Goal: Task Accomplishment & Management: Use online tool/utility

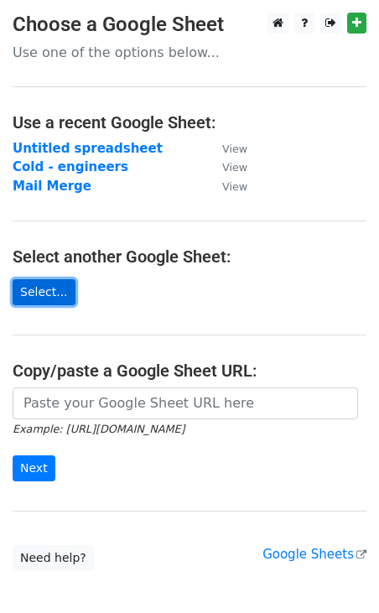
click at [34, 301] on link "Select..." at bounding box center [44, 292] width 63 height 26
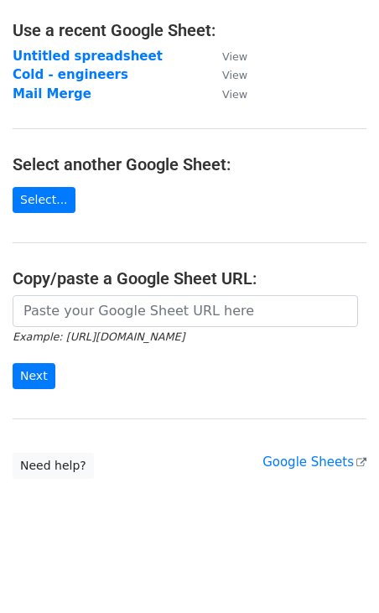
scroll to position [91, 0]
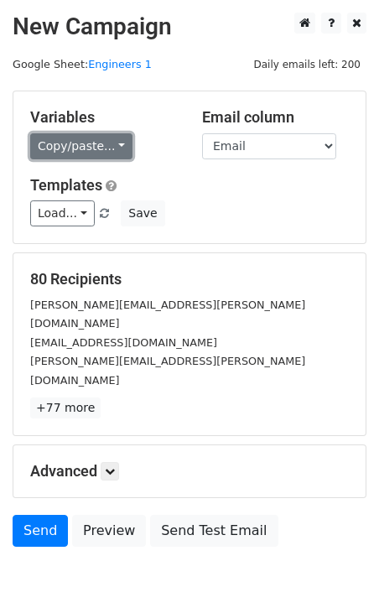
click at [112, 147] on link "Copy/paste..." at bounding box center [81, 146] width 102 height 26
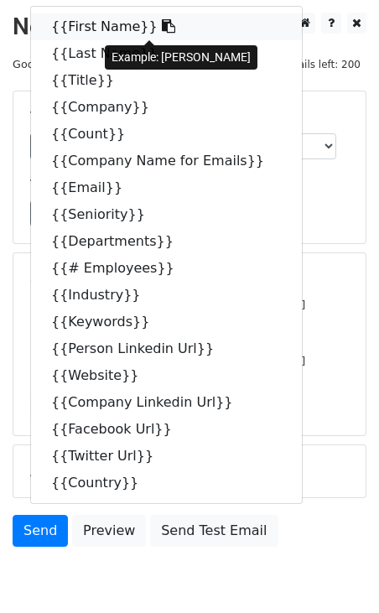
click at [89, 28] on link "{{First Name}}" at bounding box center [166, 26] width 271 height 27
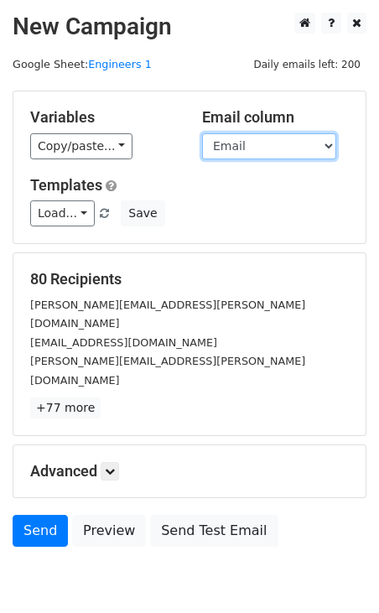
click at [306, 144] on select "First Name Last Name Title Company Count Company Name for Emails Email Seniorit…" at bounding box center [269, 146] width 134 height 26
click at [202, 133] on select "First Name Last Name Title Company Count Company Name for Emails Email Seniorit…" at bounding box center [269, 146] width 134 height 26
click at [306, 144] on select "First Name Last Name Title Company Count Company Name for Emails Email Seniorit…" at bounding box center [269, 146] width 134 height 26
click at [202, 133] on select "First Name Last Name Title Company Count Company Name for Emails Email Seniorit…" at bounding box center [269, 146] width 134 height 26
click at [257, 149] on select "First Name Last Name Title Company Count Company Name for Emails Email Seniorit…" at bounding box center [269, 146] width 134 height 26
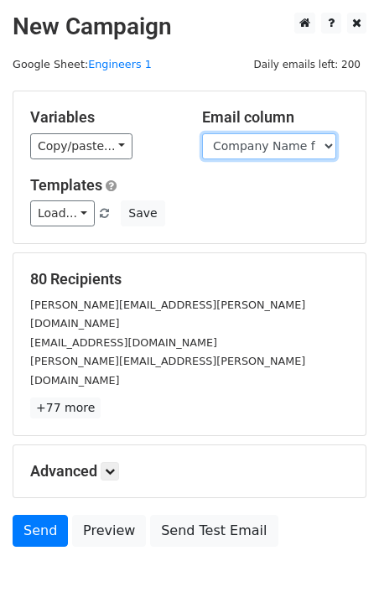
click at [202, 133] on select "First Name Last Name Title Company Count Company Name for Emails Email Seniorit…" at bounding box center [269, 146] width 134 height 26
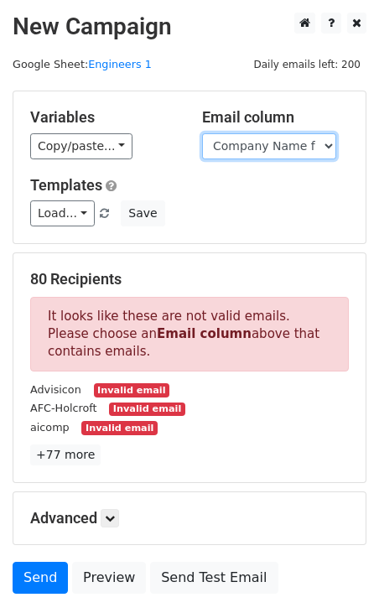
click at [244, 143] on select "First Name Last Name Title Company Count Company Name for Emails Email Seniorit…" at bounding box center [269, 146] width 134 height 26
select select "Email"
click at [202, 133] on select "First Name Last Name Title Company Count Company Name for Emails Email Seniorit…" at bounding box center [269, 146] width 134 height 26
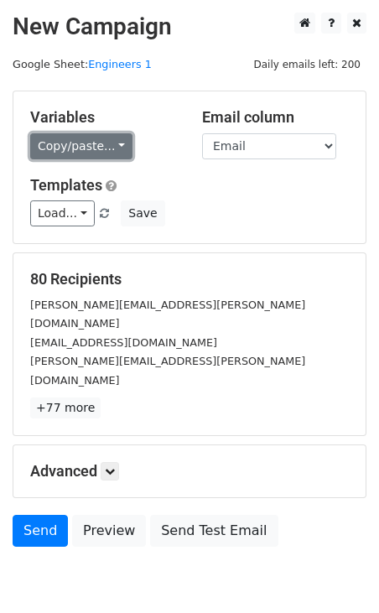
click at [112, 146] on link "Copy/paste..." at bounding box center [81, 146] width 102 height 26
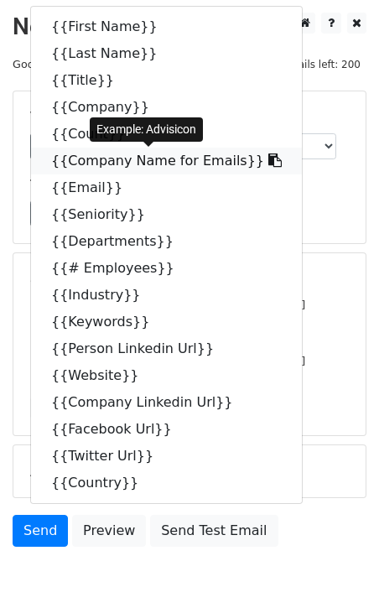
click at [80, 162] on link "{{Company Name for Emails}}" at bounding box center [166, 161] width 271 height 27
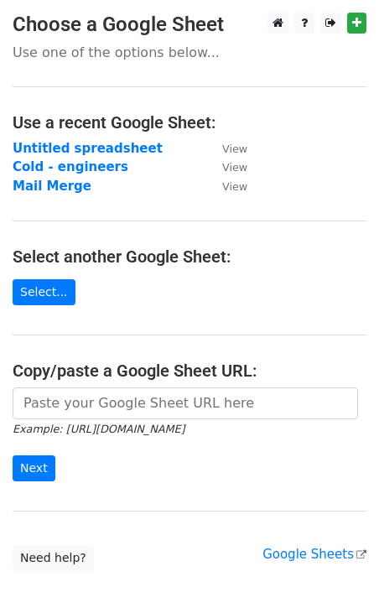
scroll to position [92, 0]
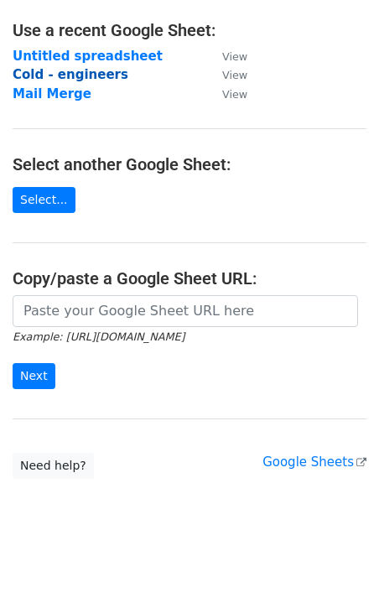
click at [86, 80] on strong "Cold - engineers" at bounding box center [71, 74] width 116 height 15
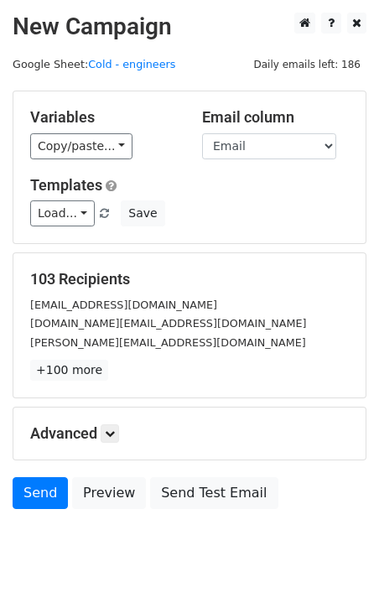
click at [107, 362] on p "+100 more" at bounding box center [189, 370] width 319 height 21
click at [108, 441] on link at bounding box center [110, 434] width 18 height 18
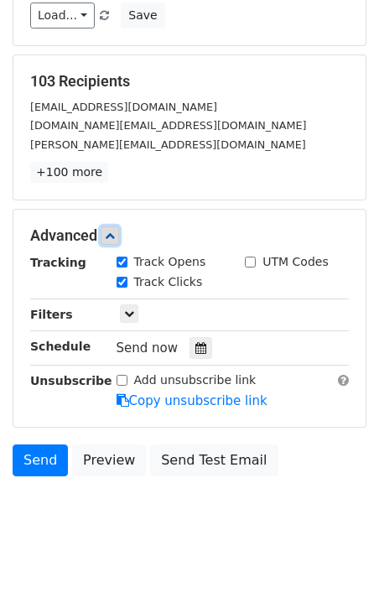
scroll to position [202, 0]
